Goal: Task Accomplishment & Management: Manage account settings

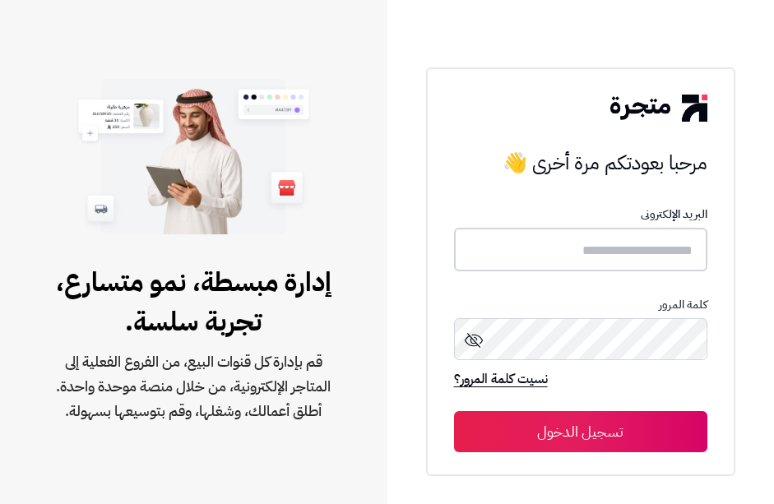
type input "**********"
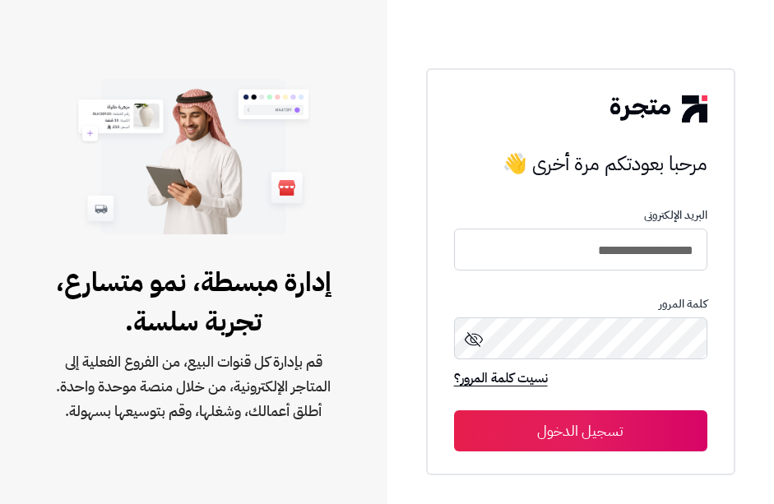
click at [588, 430] on button "تسجيل الدخول" at bounding box center [580, 430] width 253 height 41
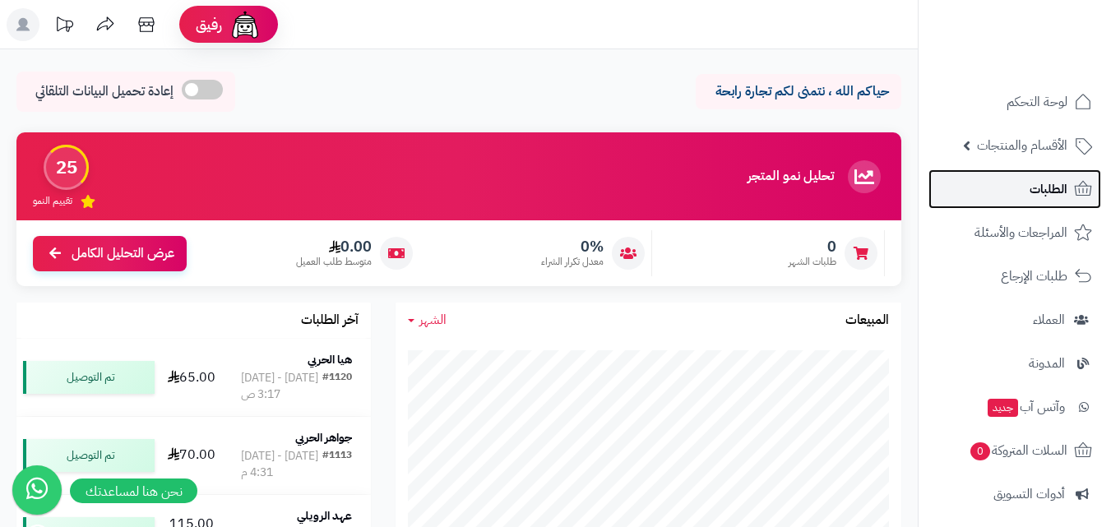
click at [761, 200] on link "الطلبات" at bounding box center [1015, 188] width 173 height 39
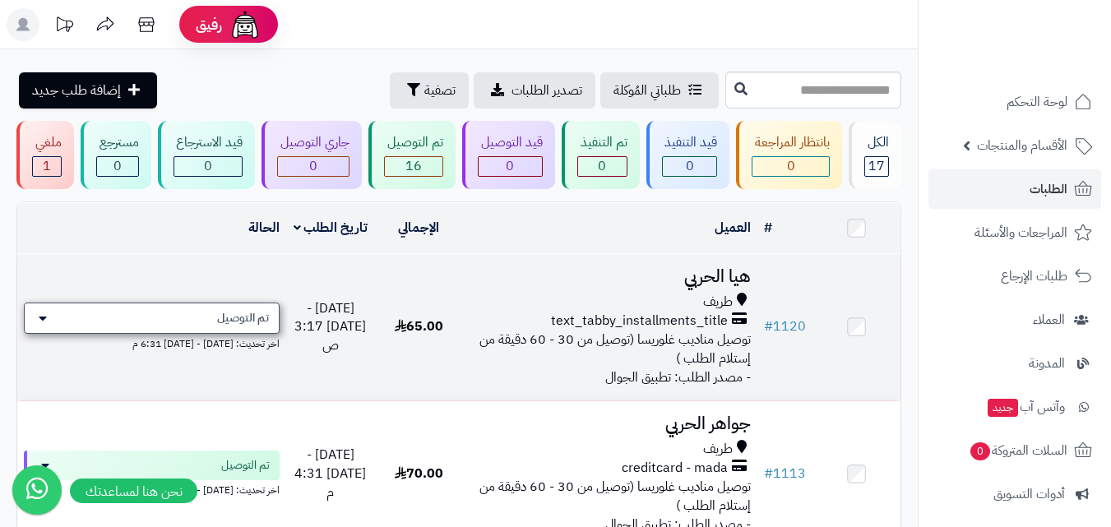
click at [52, 310] on div "تم التوصيل" at bounding box center [152, 318] width 256 height 31
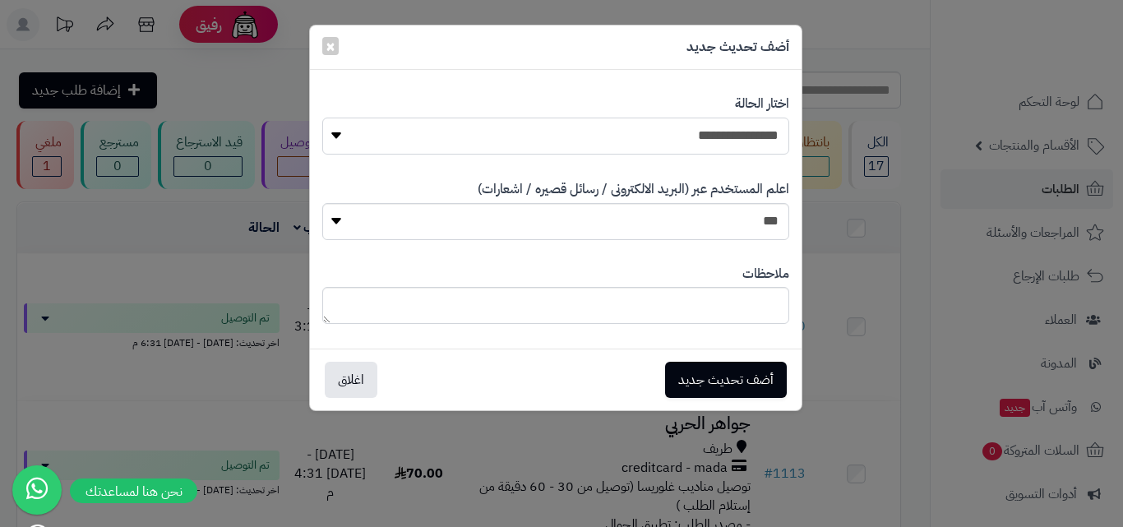
click at [350, 132] on select "**********" at bounding box center [555, 136] width 467 height 37
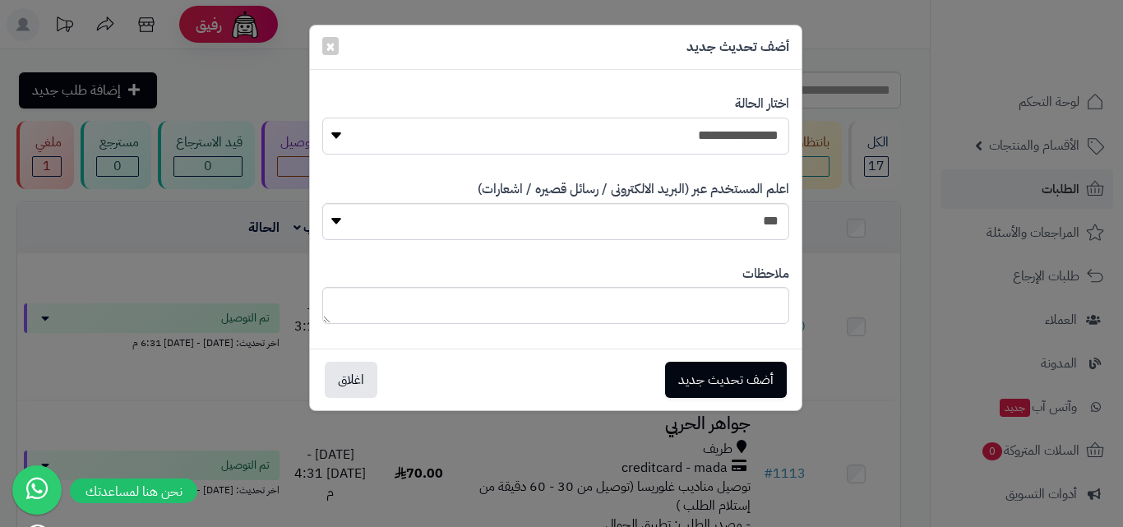
click at [335, 132] on select "**********" at bounding box center [555, 136] width 467 height 37
click at [330, 45] on span "×" at bounding box center [331, 45] width 10 height 25
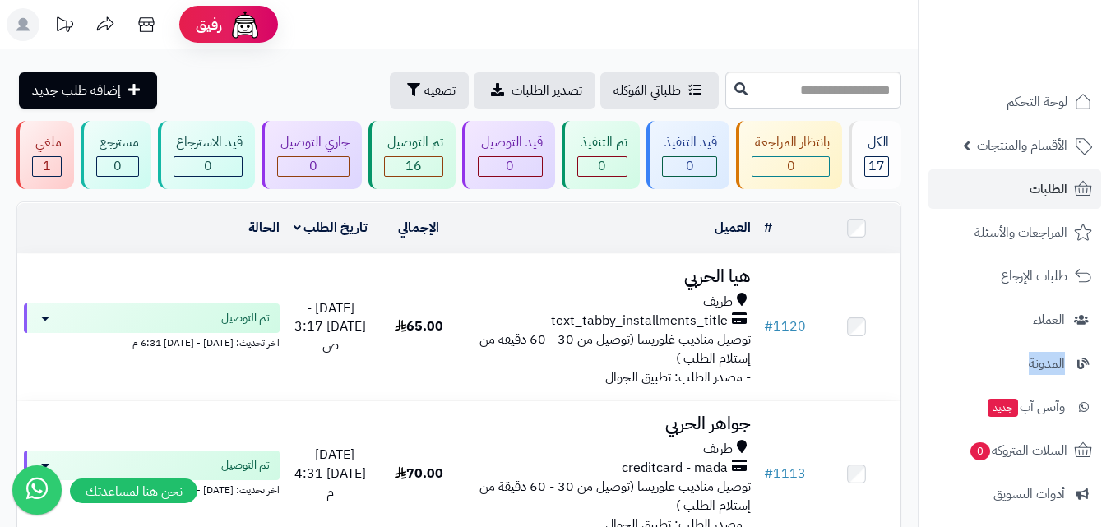
drag, startPoint x: 923, startPoint y: 332, endPoint x: 921, endPoint y: 357, distance: 24.7
click at [921, 357] on nav "لوحة التحكم الأقسام والمنتجات المنتجات الأقسام الماركات مواصفات المنتجات مواصفا…" at bounding box center [1014, 284] width 193 height 527
click at [8, 521] on div at bounding box center [31, 496] width 62 height 62
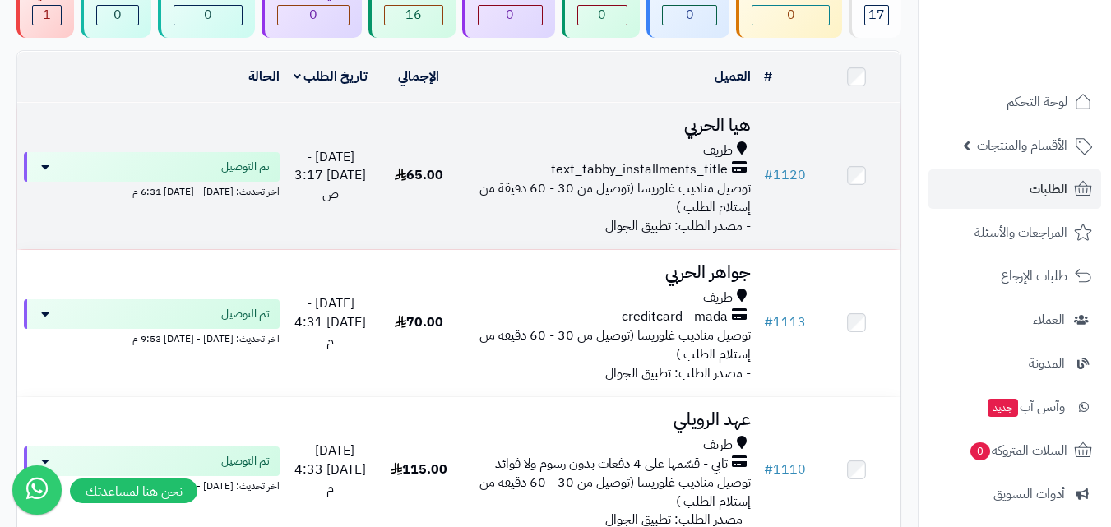
drag, startPoint x: 638, startPoint y: 224, endPoint x: 645, endPoint y: 253, distance: 30.3
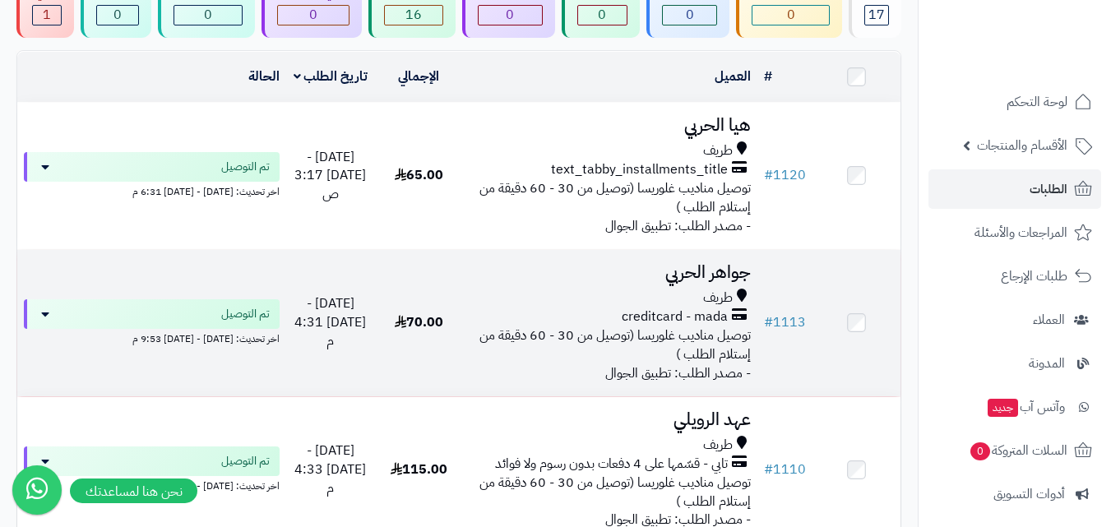
scroll to position [162, 0]
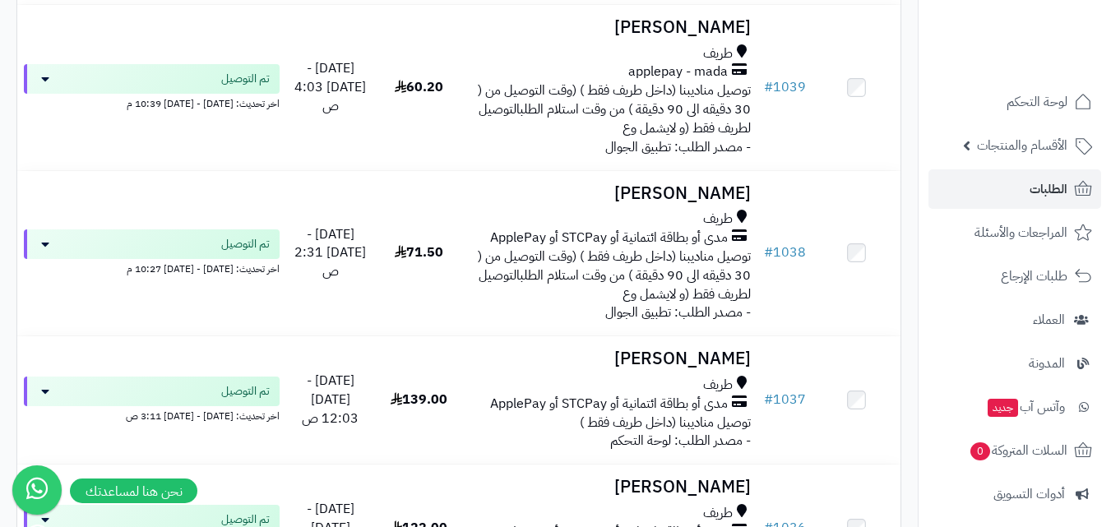
drag, startPoint x: 594, startPoint y: 259, endPoint x: 593, endPoint y: 298, distance: 38.7
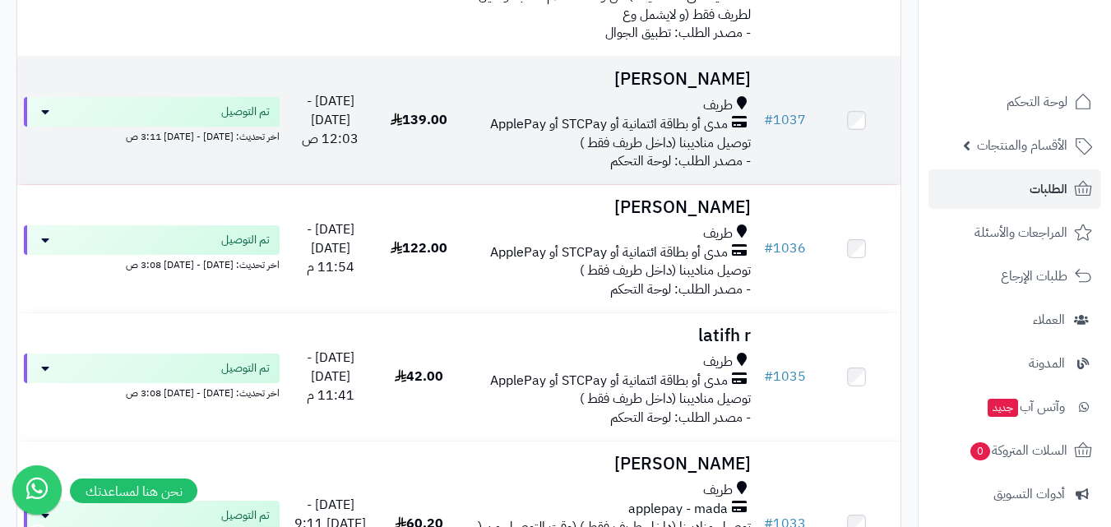
scroll to position [2154, 0]
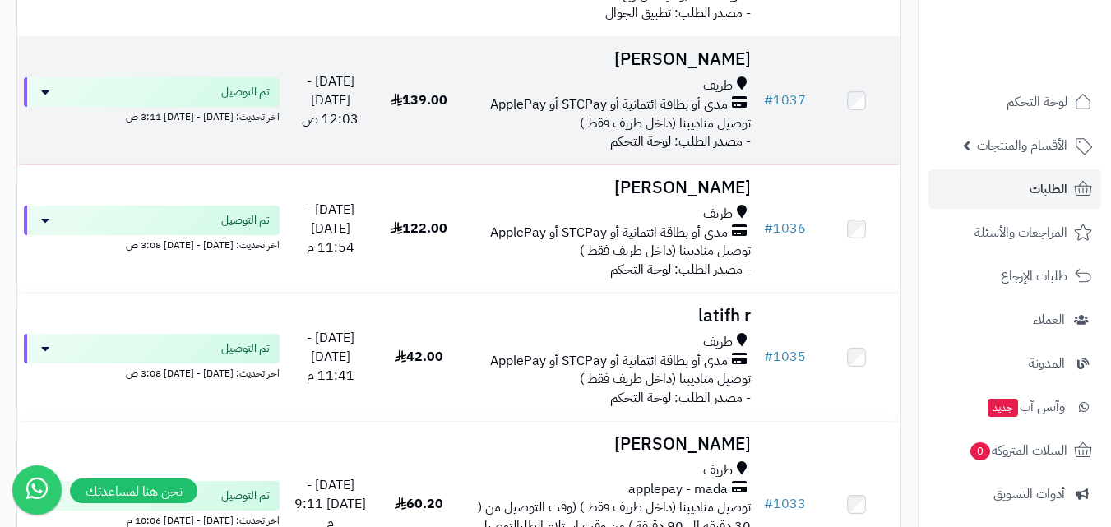
drag, startPoint x: 591, startPoint y: 326, endPoint x: 597, endPoint y: 367, distance: 40.7
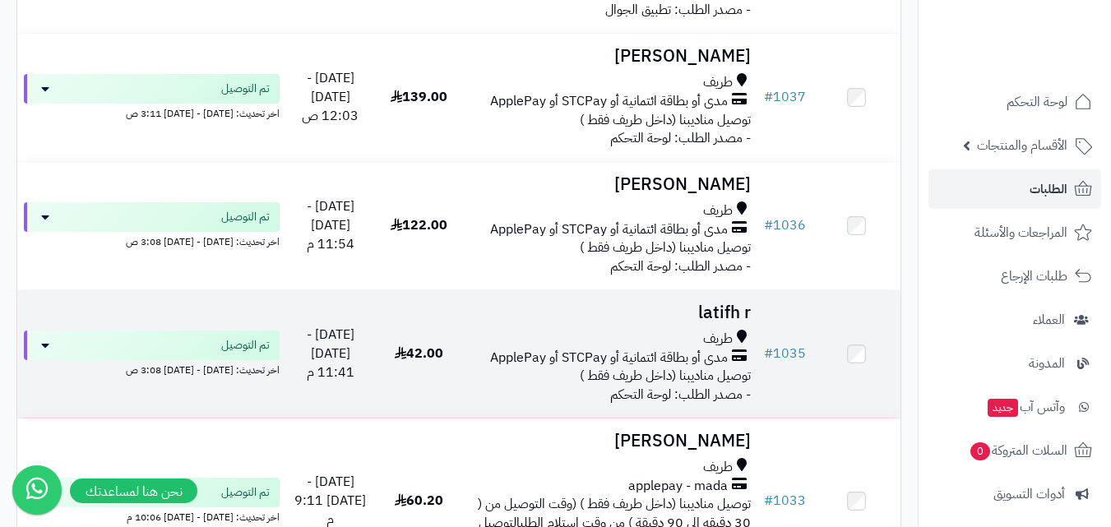
click at [670, 359] on span "مدى أو بطاقة ائتمانية أو STCPay أو ApplePay" at bounding box center [609, 358] width 238 height 19
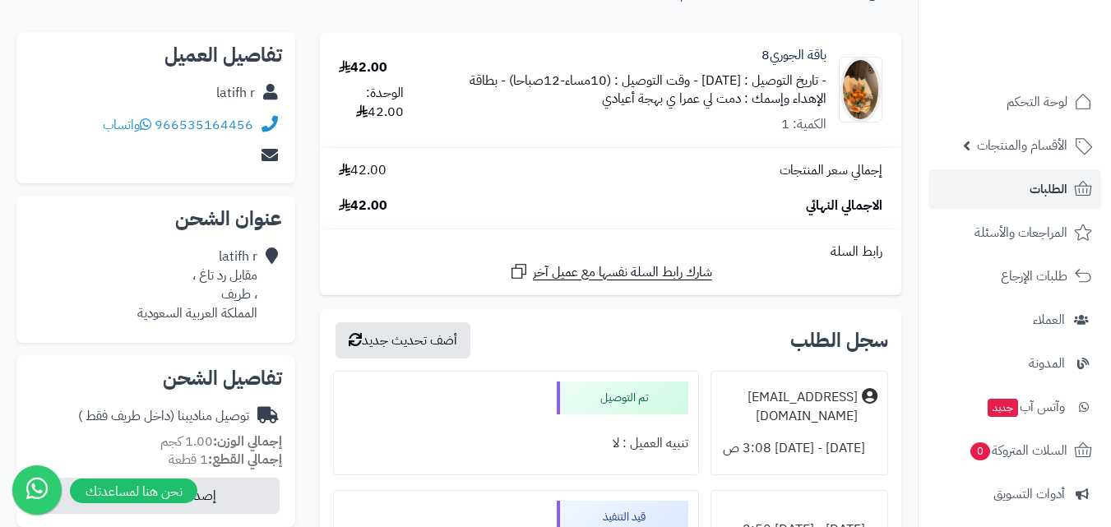
drag, startPoint x: 903, startPoint y: 245, endPoint x: 911, endPoint y: 280, distance: 35.5
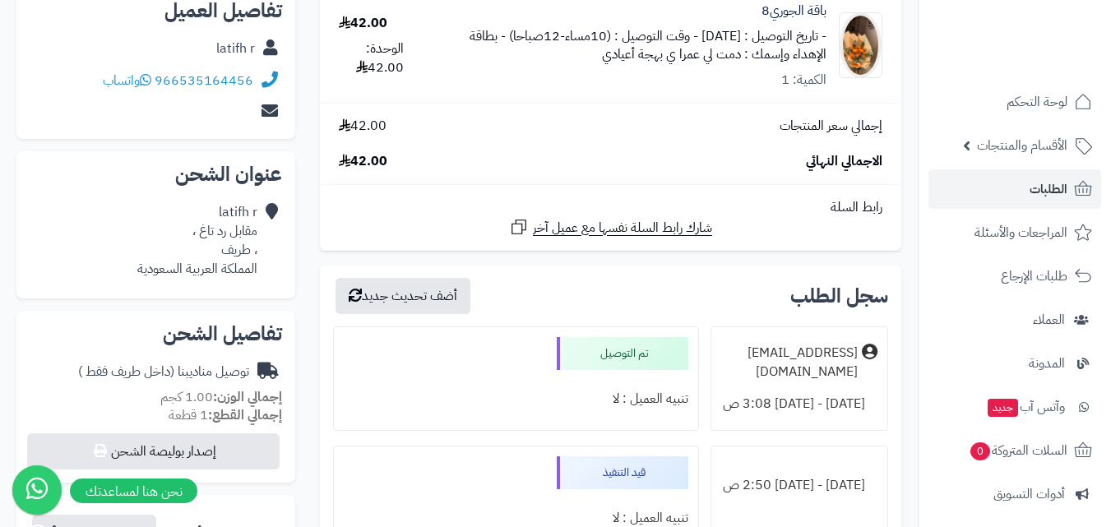
scroll to position [206, 0]
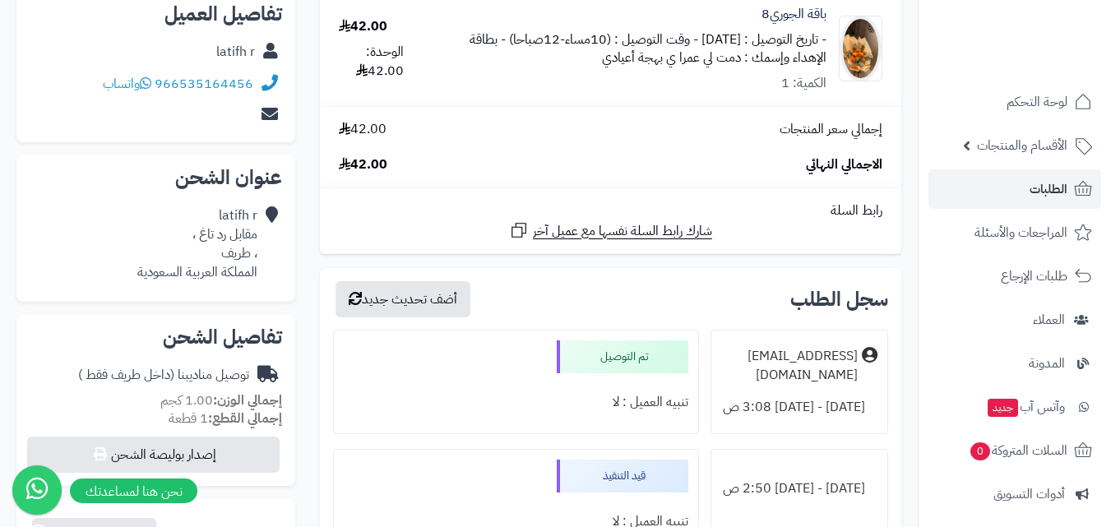
click at [1035, 209] on ul "لوحة التحكم الأقسام والمنتجات المنتجات الأقسام الماركات مواصفات المنتجات مواصفا…" at bounding box center [1015, 407] width 192 height 650
click at [1042, 197] on span "الطلبات" at bounding box center [1049, 189] width 38 height 23
